Goal: Task Accomplishment & Management: Manage account settings

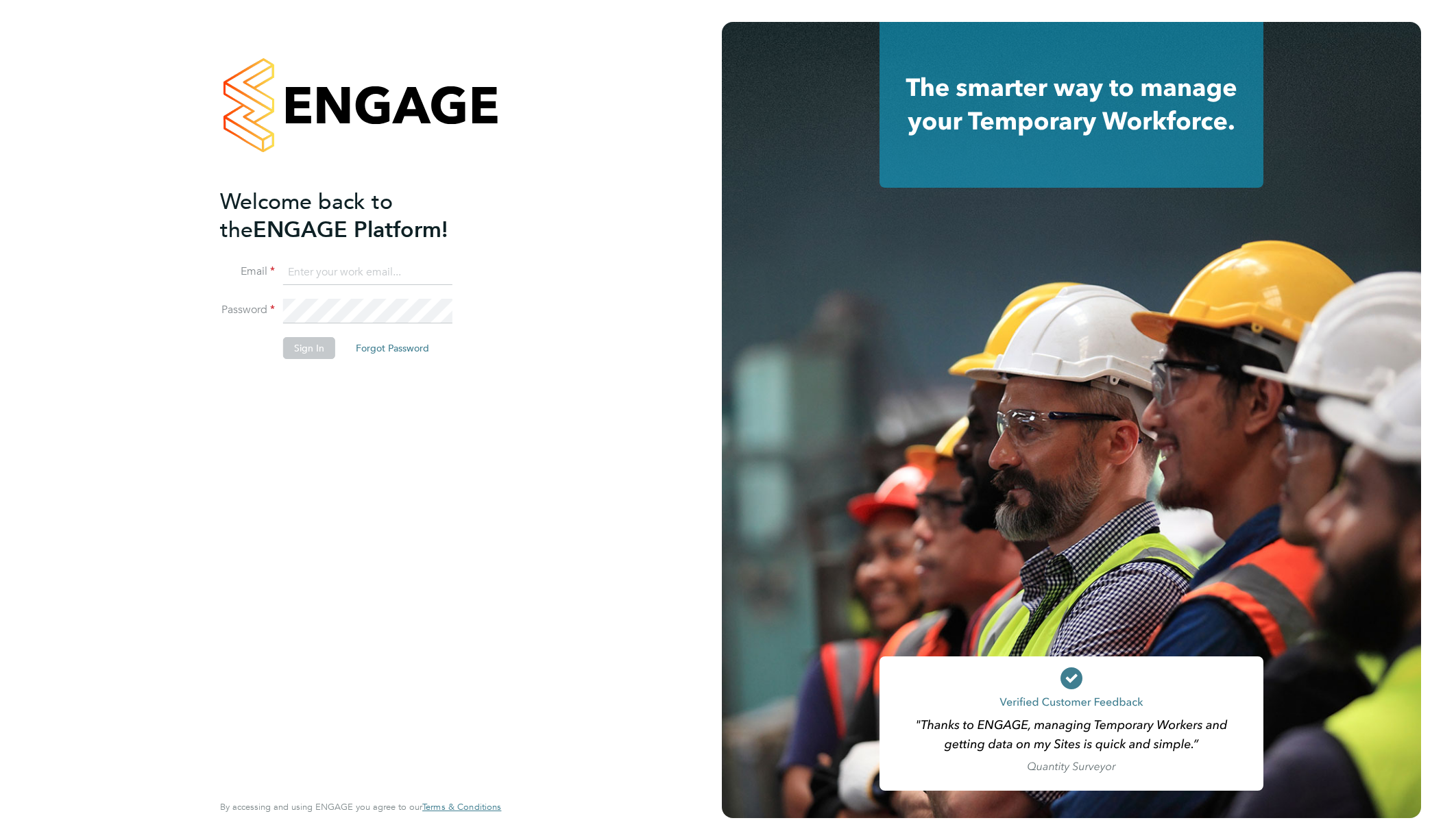
type input "[EMAIL_ADDRESS][DOMAIN_NAME]"
click at [320, 356] on button "Sign In" at bounding box center [309, 348] width 52 height 22
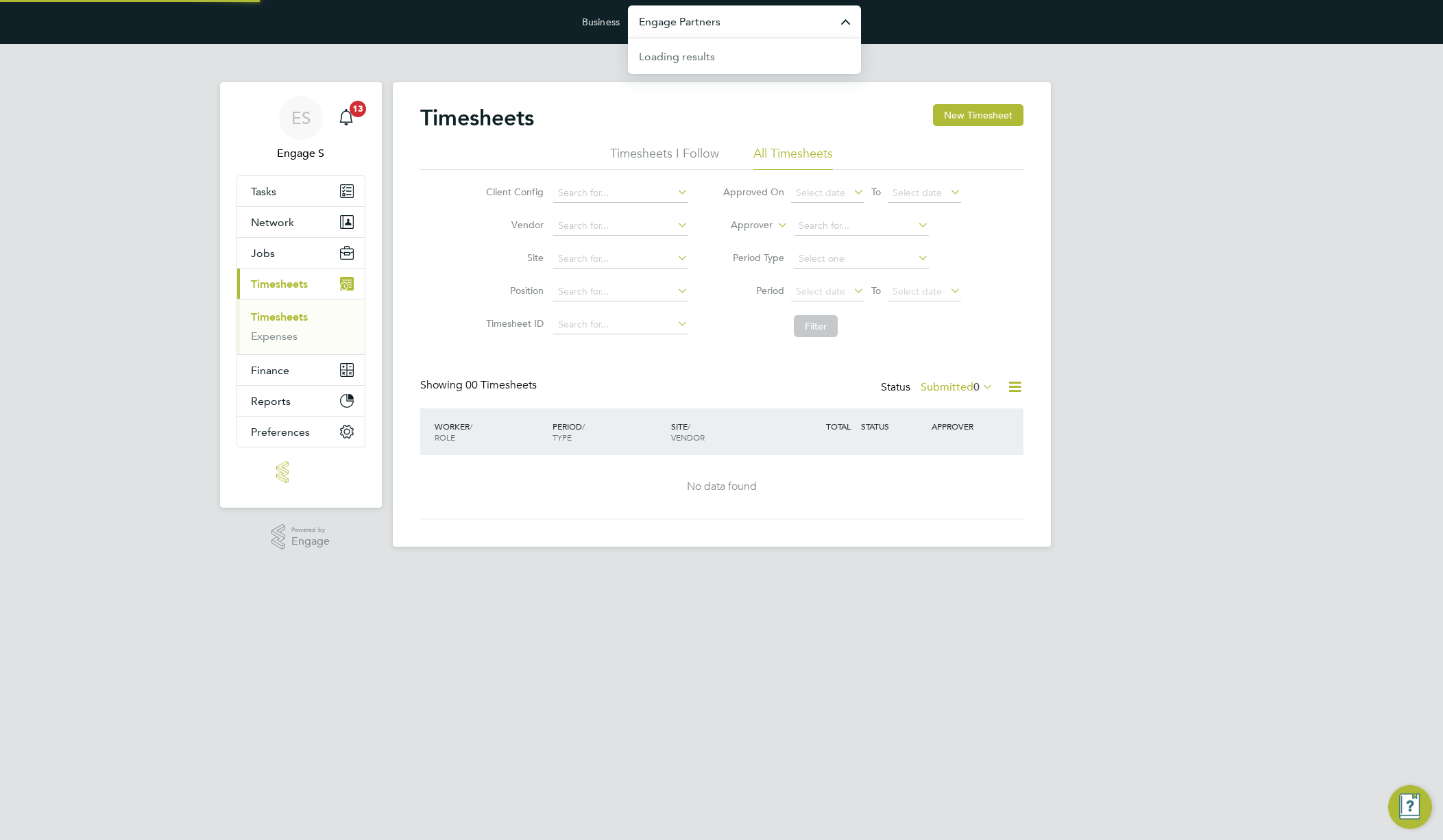
click at [675, 31] on input "Engage Partners" at bounding box center [744, 22] width 233 height 32
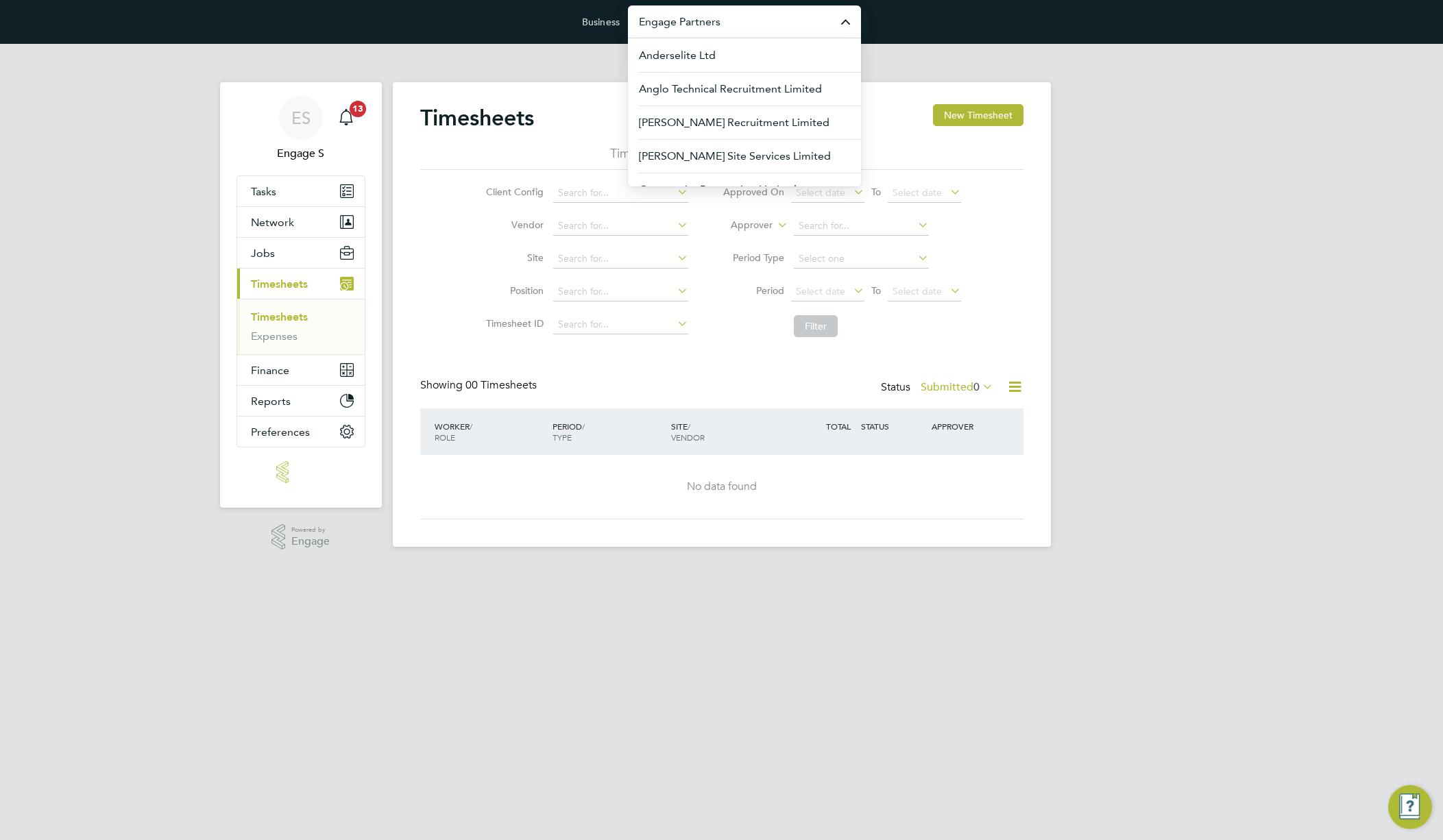
click at [704, 21] on input "Engage Partners" at bounding box center [744, 22] width 233 height 32
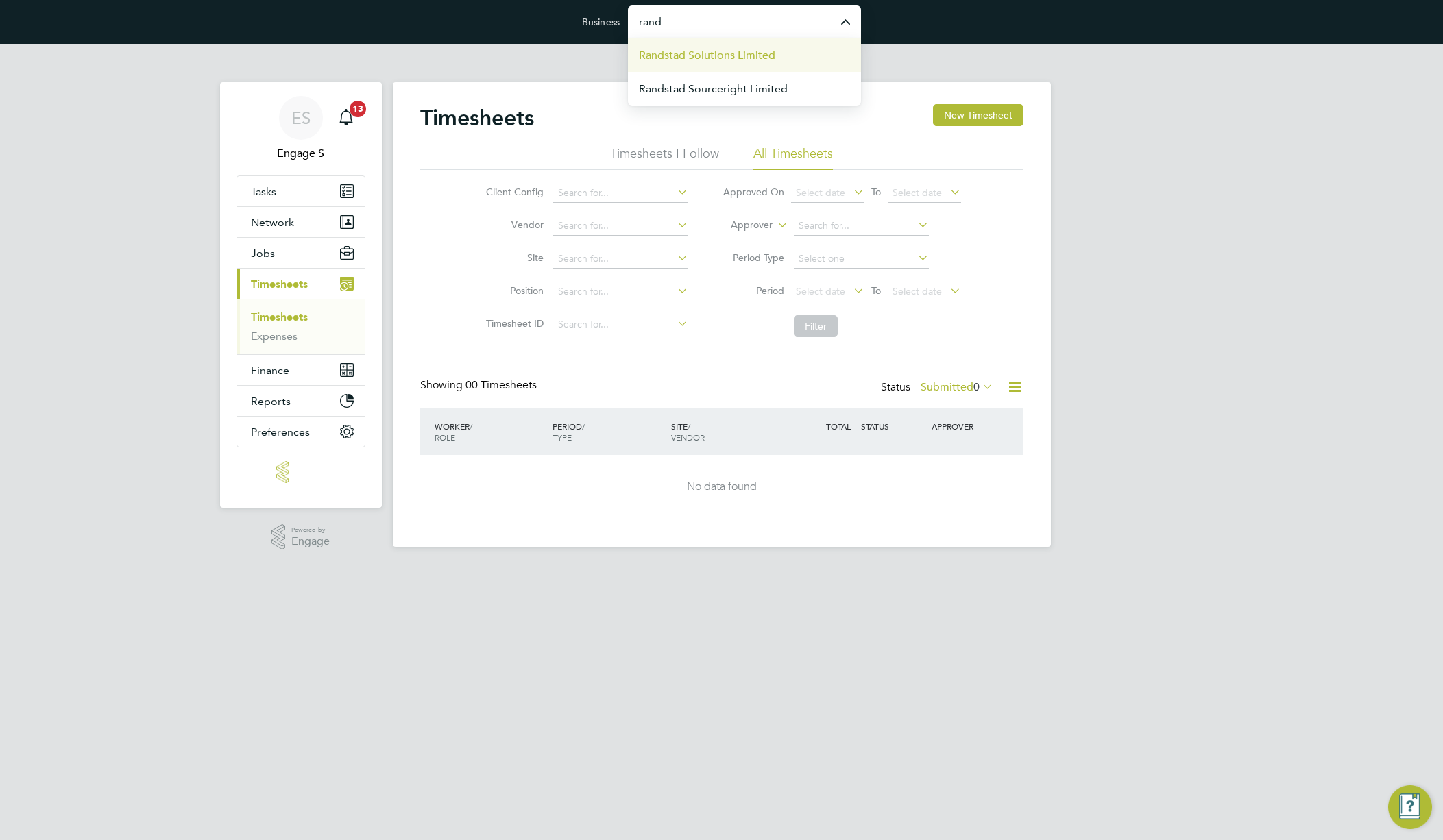
click at [689, 59] on span "Randstad Solutions Limited" at bounding box center [706, 55] width 137 height 17
type input "Randstad Solutions Limited"
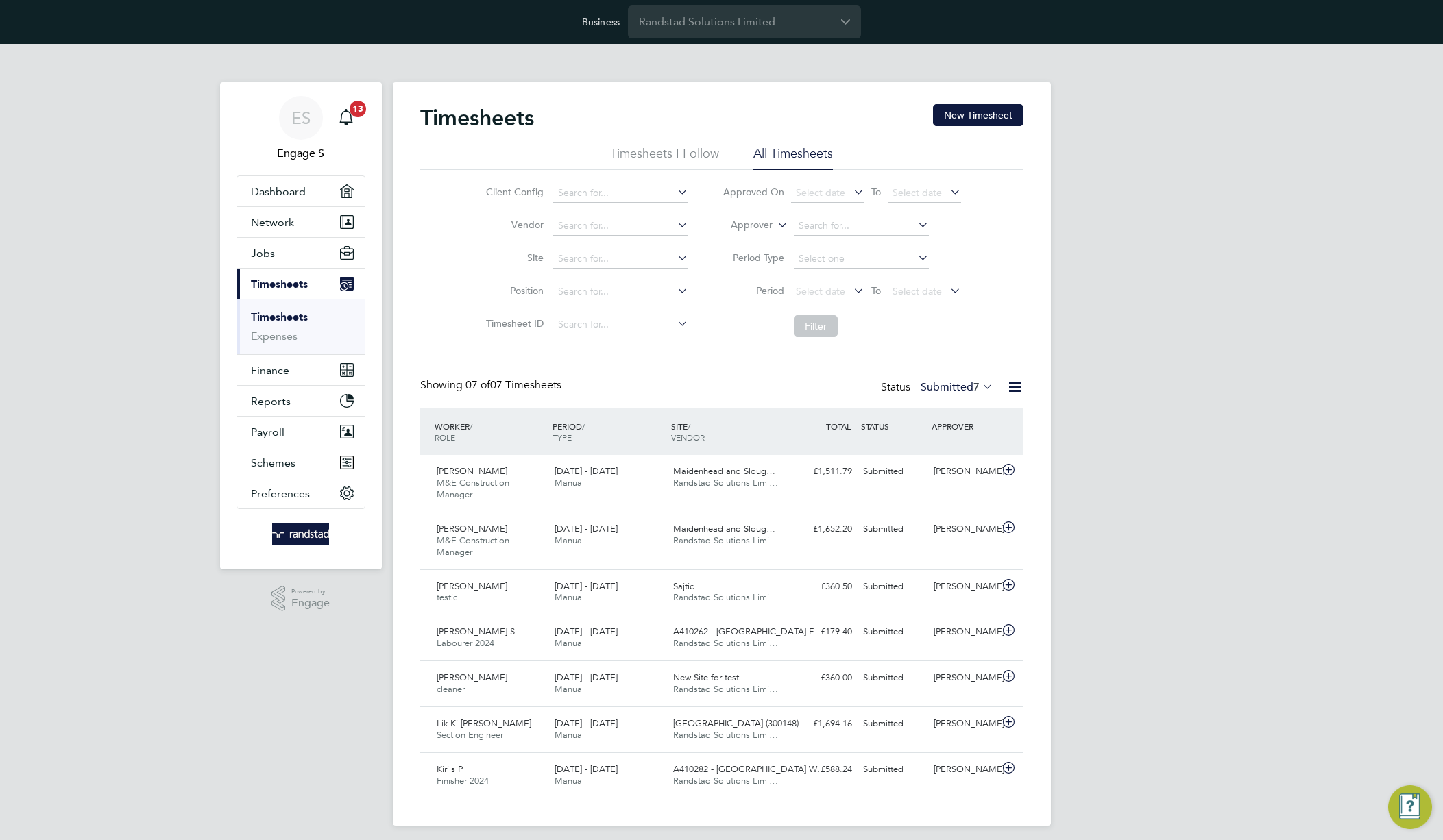
click at [1208, 327] on div "ES Engage S Notifications 13 Applications: Dashboard Network Team Members Busin…" at bounding box center [721, 446] width 1443 height 804
click at [451, 116] on h2 "Timesheets" at bounding box center [477, 118] width 114 height 28
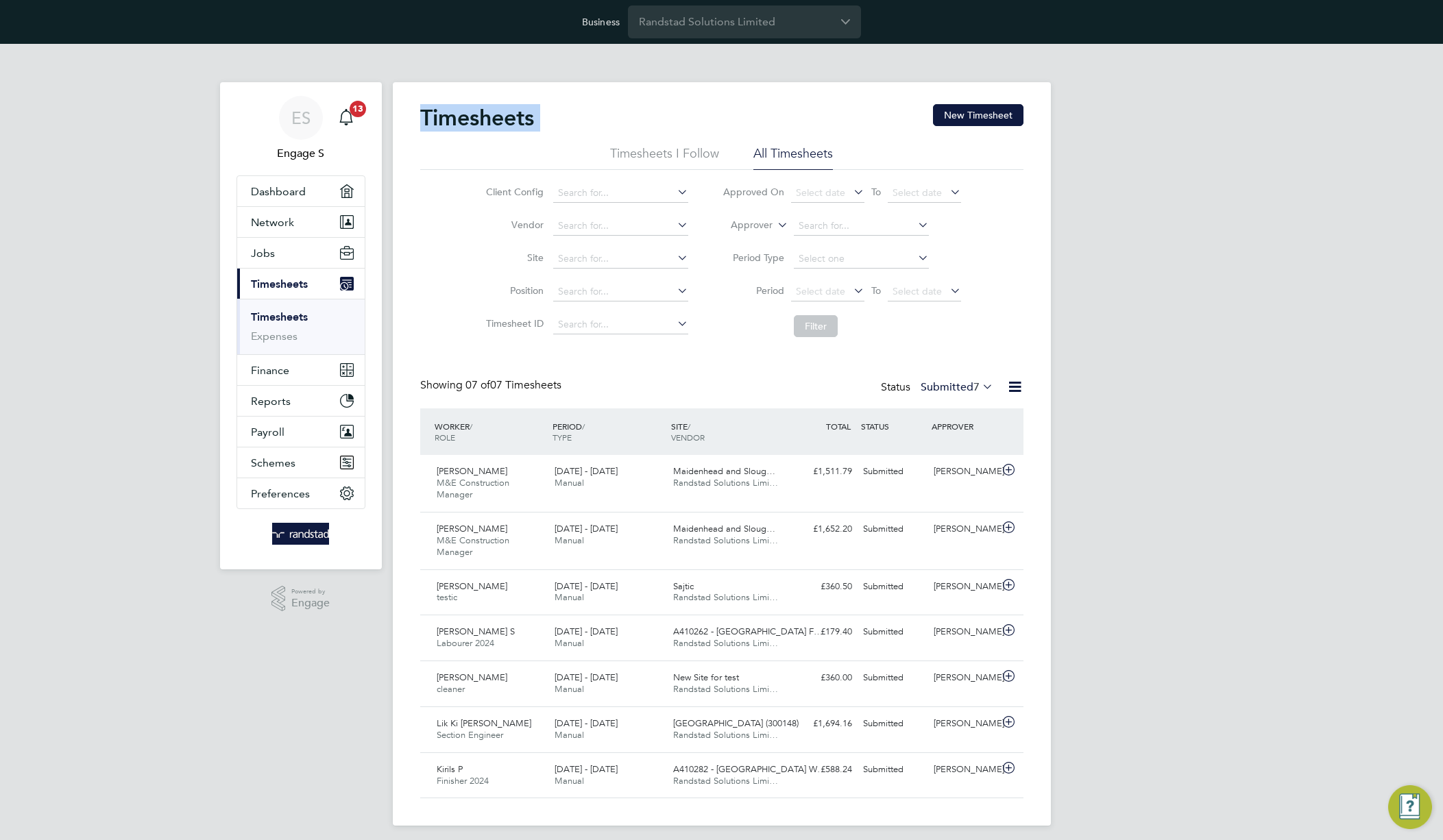
click at [451, 116] on h2 "Timesheets" at bounding box center [477, 118] width 114 height 28
click at [244, 139] on link "ES Engage S" at bounding box center [300, 129] width 129 height 66
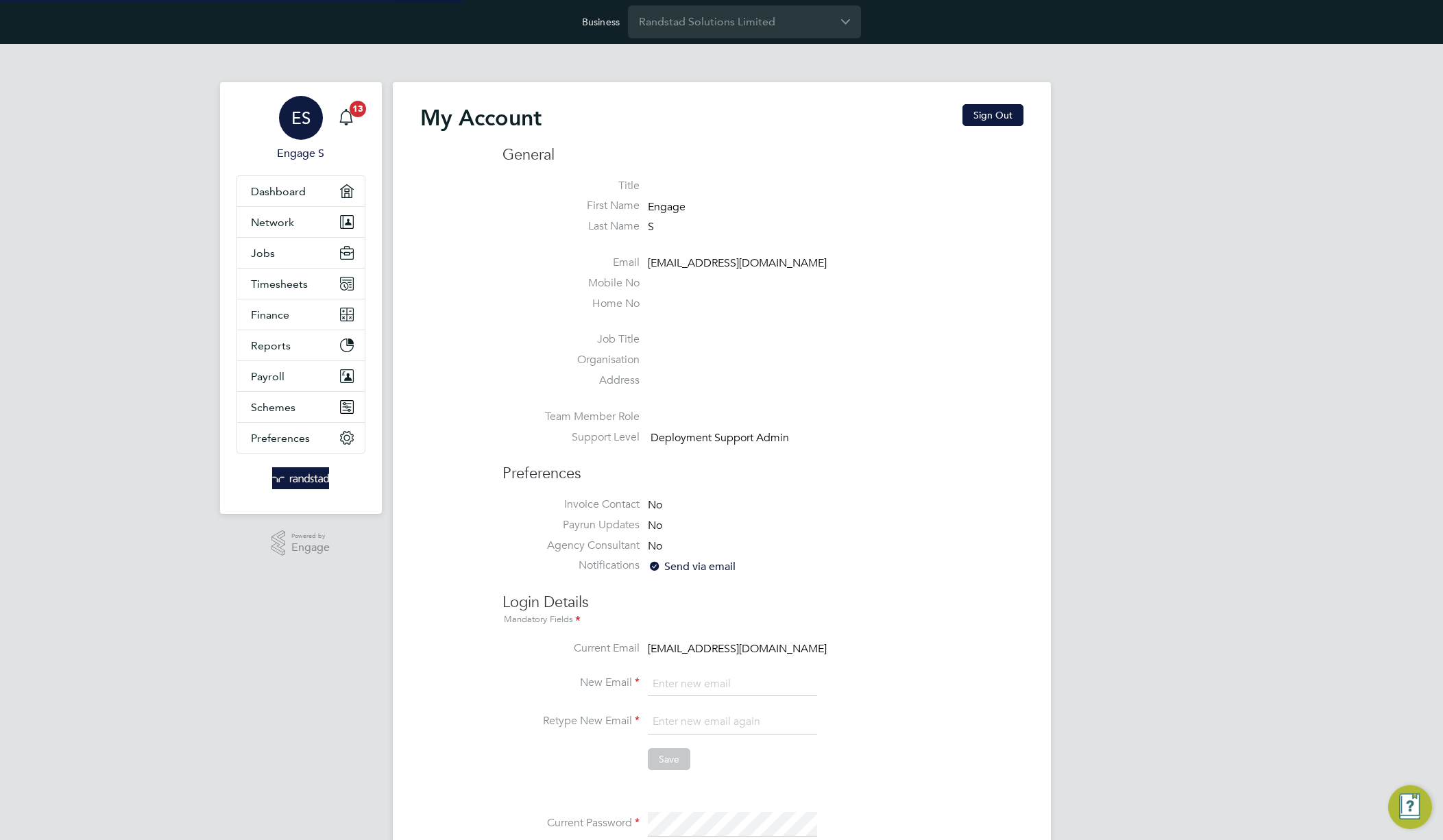
type input "[EMAIL_ADDRESS][DOMAIN_NAME]"
